Goal: Task Accomplishment & Management: Use online tool/utility

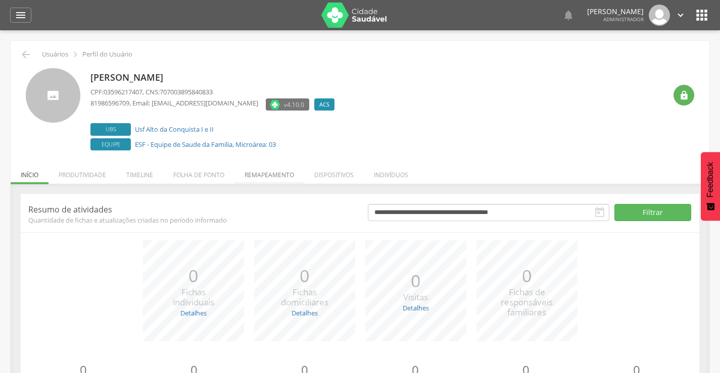
click at [267, 172] on li "Remapeamento" at bounding box center [269, 173] width 70 height 24
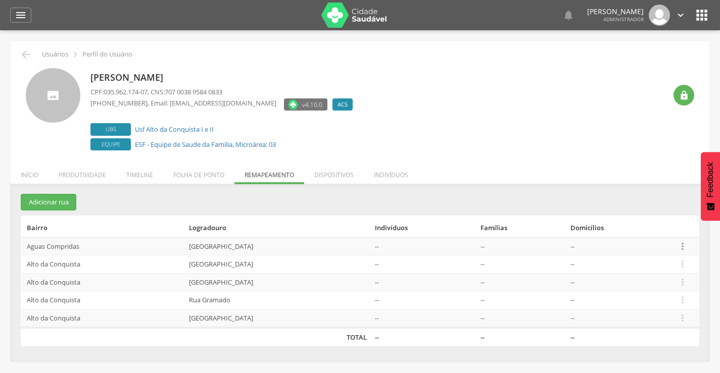
click at [681, 247] on icon "" at bounding box center [682, 246] width 11 height 11
click at [634, 208] on link "Desalocar famílias" at bounding box center [648, 206] width 80 height 13
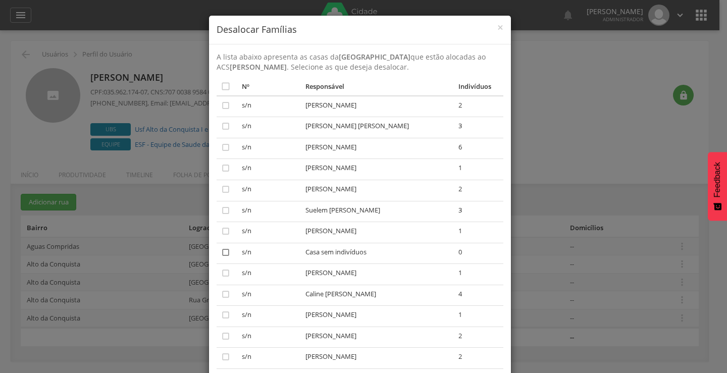
click at [221, 249] on icon "" at bounding box center [226, 252] width 10 height 10
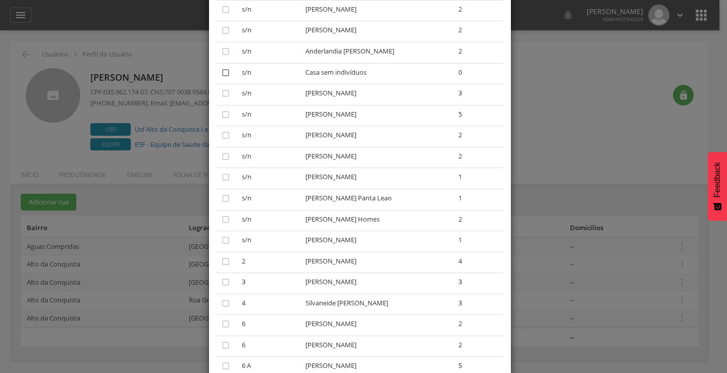
click at [222, 74] on icon "" at bounding box center [226, 73] width 10 height 10
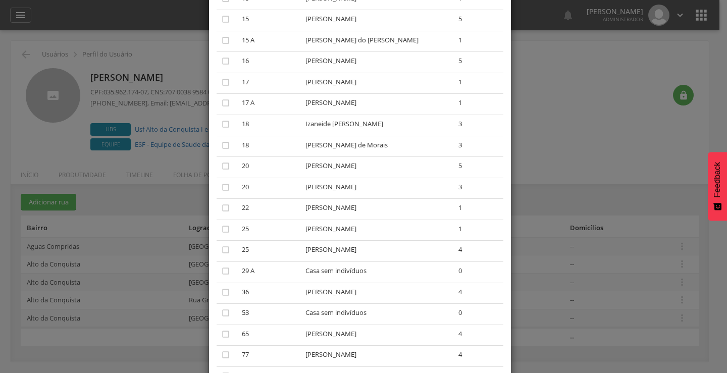
scroll to position [980, 0]
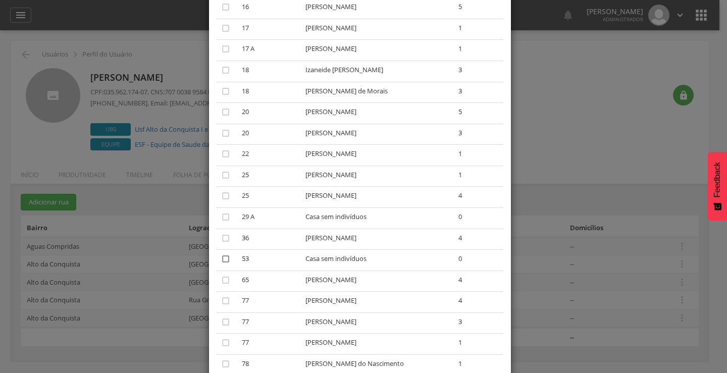
click at [221, 257] on icon "" at bounding box center [226, 259] width 10 height 10
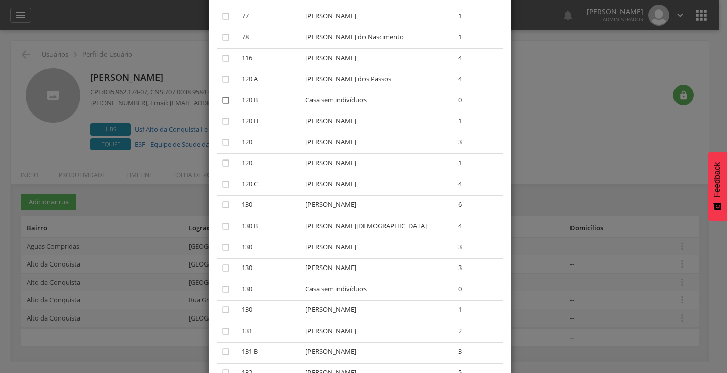
click at [222, 102] on icon "" at bounding box center [226, 100] width 10 height 10
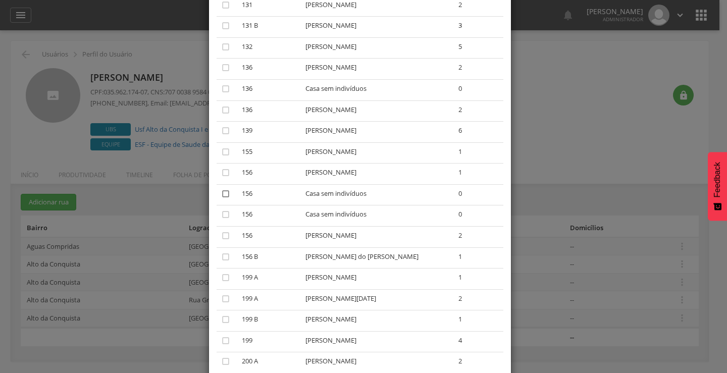
click at [222, 195] on icon "" at bounding box center [226, 194] width 10 height 10
click at [223, 212] on icon "" at bounding box center [226, 215] width 10 height 10
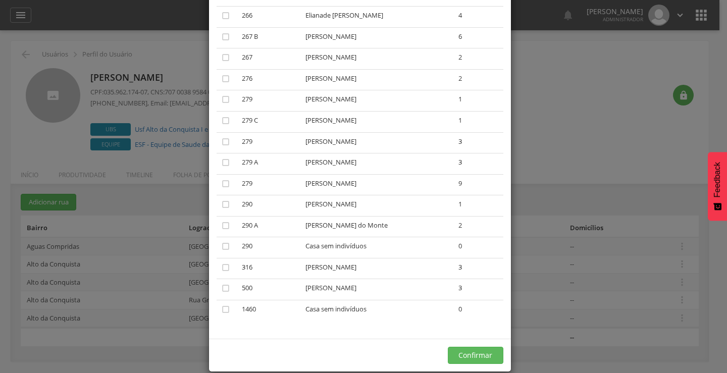
scroll to position [2434, 0]
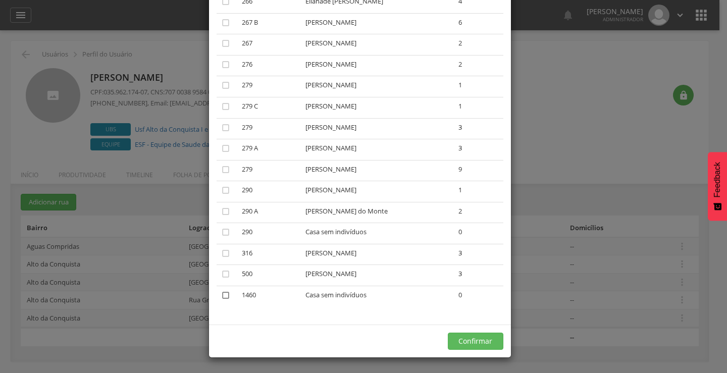
click at [221, 295] on icon "" at bounding box center [226, 295] width 10 height 10
click at [225, 233] on icon "" at bounding box center [226, 232] width 10 height 10
click at [463, 346] on button "Confirmar" at bounding box center [476, 341] width 56 height 17
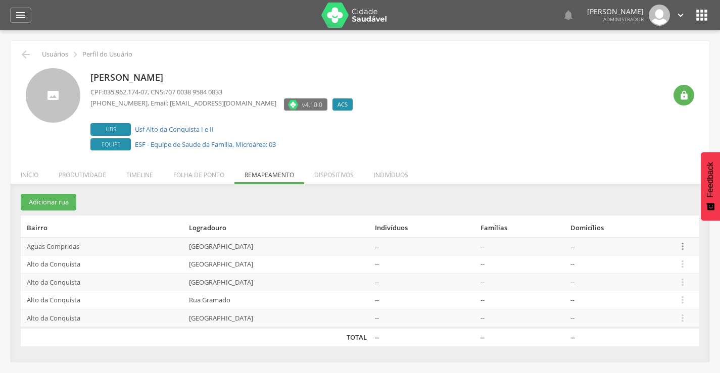
click at [683, 245] on icon "" at bounding box center [682, 246] width 11 height 11
click at [633, 203] on link "Desalocar famílias" at bounding box center [648, 206] width 80 height 13
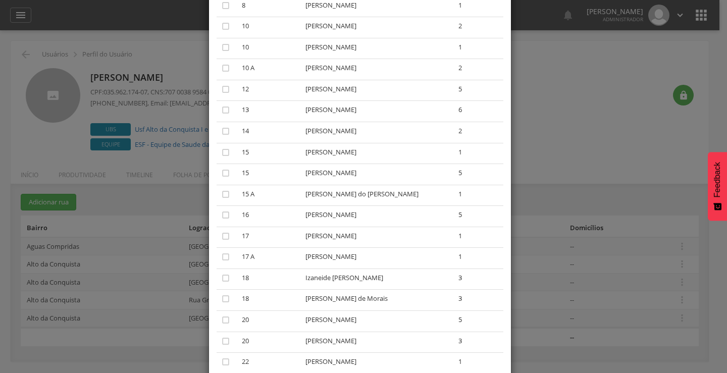
scroll to position [633, 0]
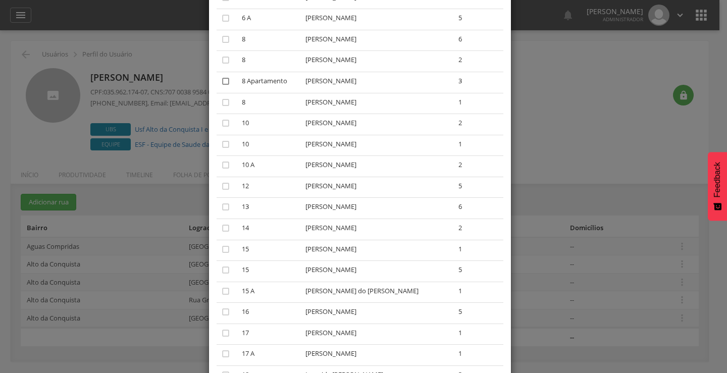
click at [221, 81] on icon "" at bounding box center [226, 81] width 10 height 10
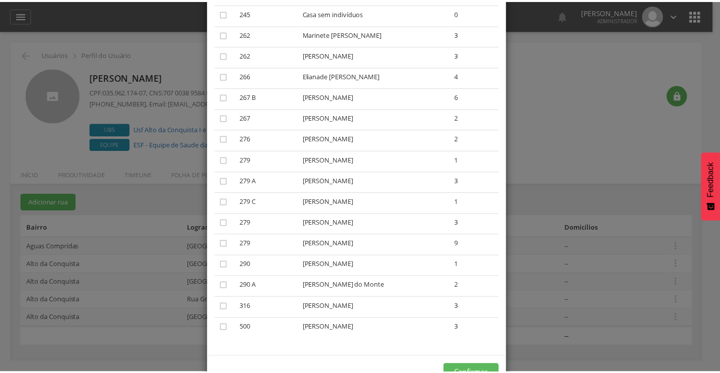
scroll to position [2265, 0]
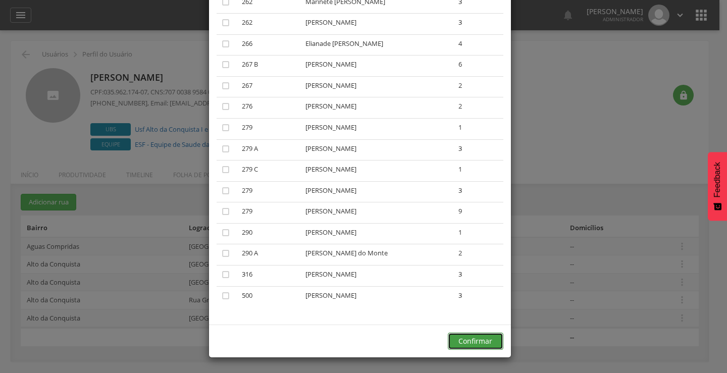
click at [466, 340] on button "Confirmar" at bounding box center [476, 341] width 56 height 17
